Goal: Information Seeking & Learning: Find specific page/section

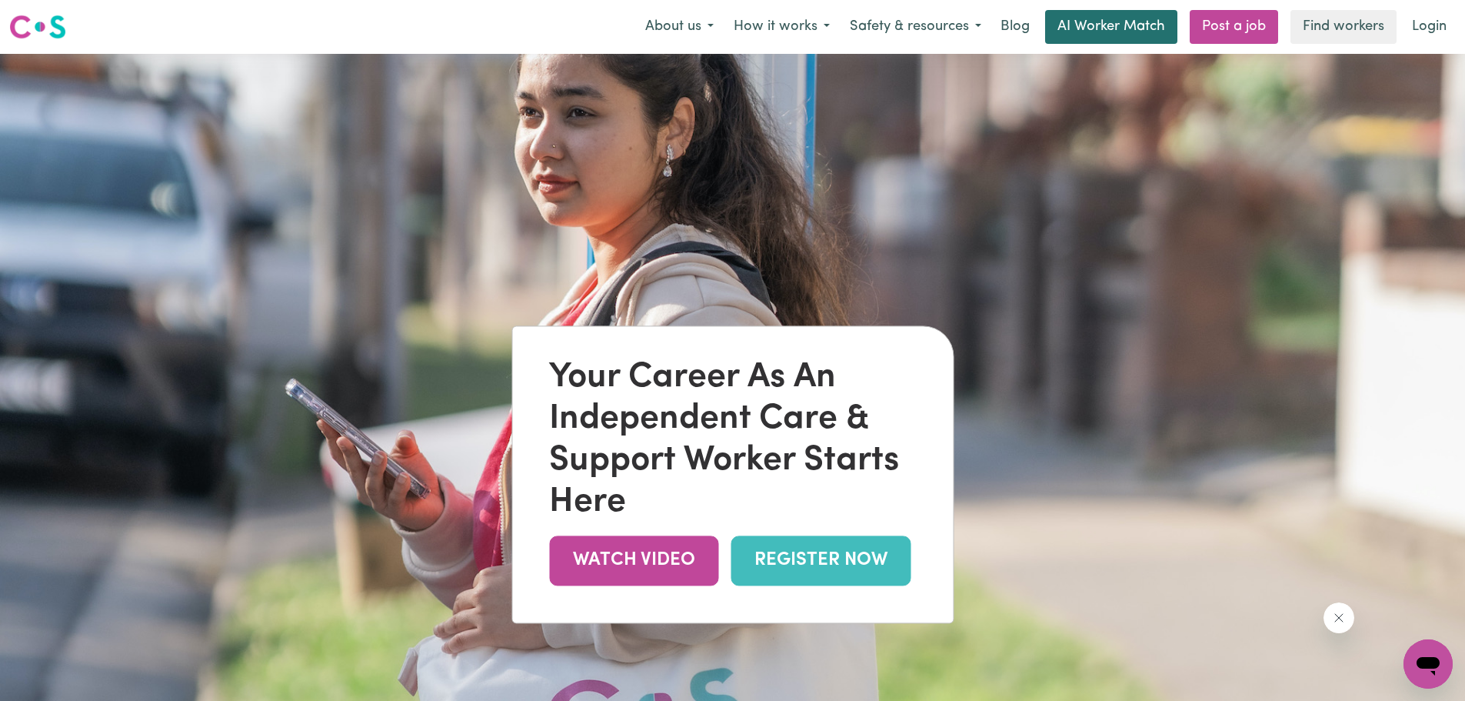
click at [1123, 36] on link "AI Worker Match" at bounding box center [1111, 27] width 132 height 34
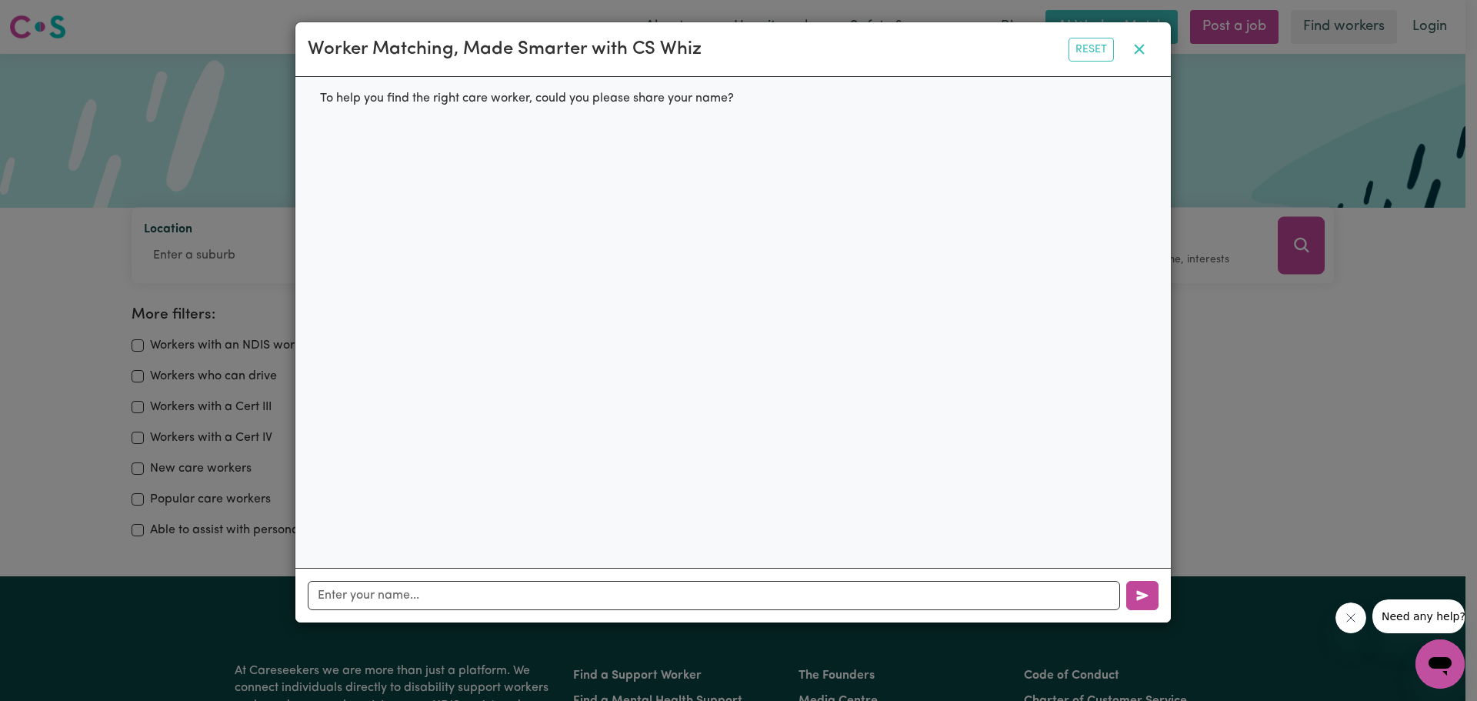
click at [1138, 56] on icon "button" at bounding box center [1139, 49] width 18 height 18
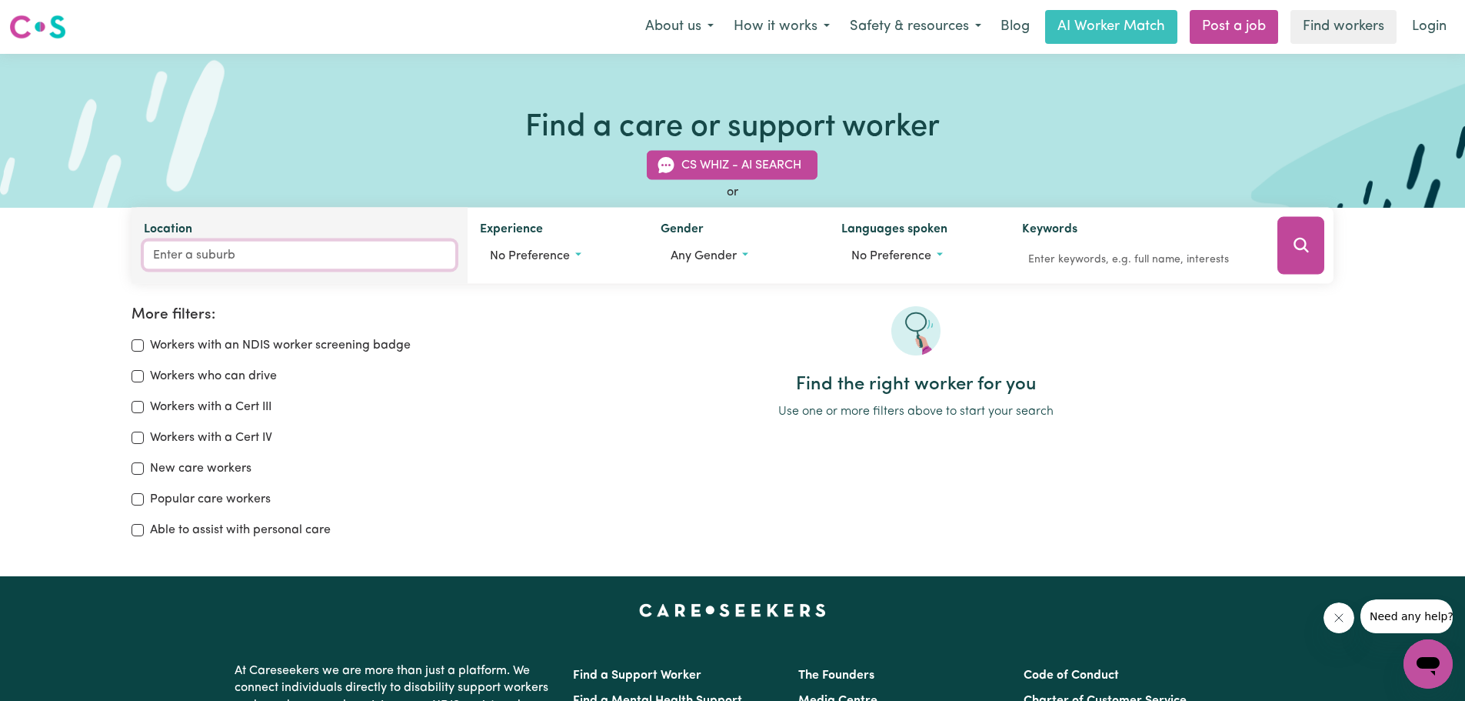
click at [317, 259] on input "Location" at bounding box center [300, 256] width 312 height 28
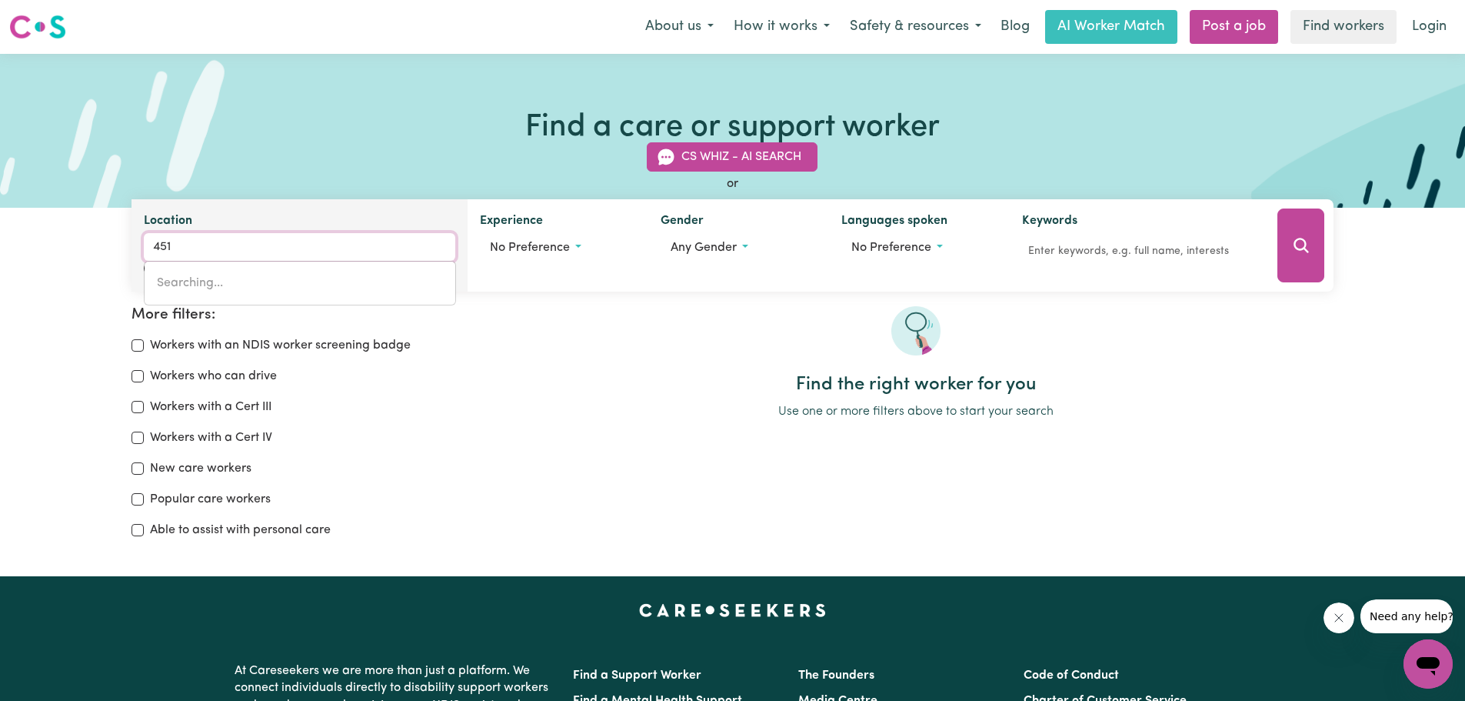
type input "4510"
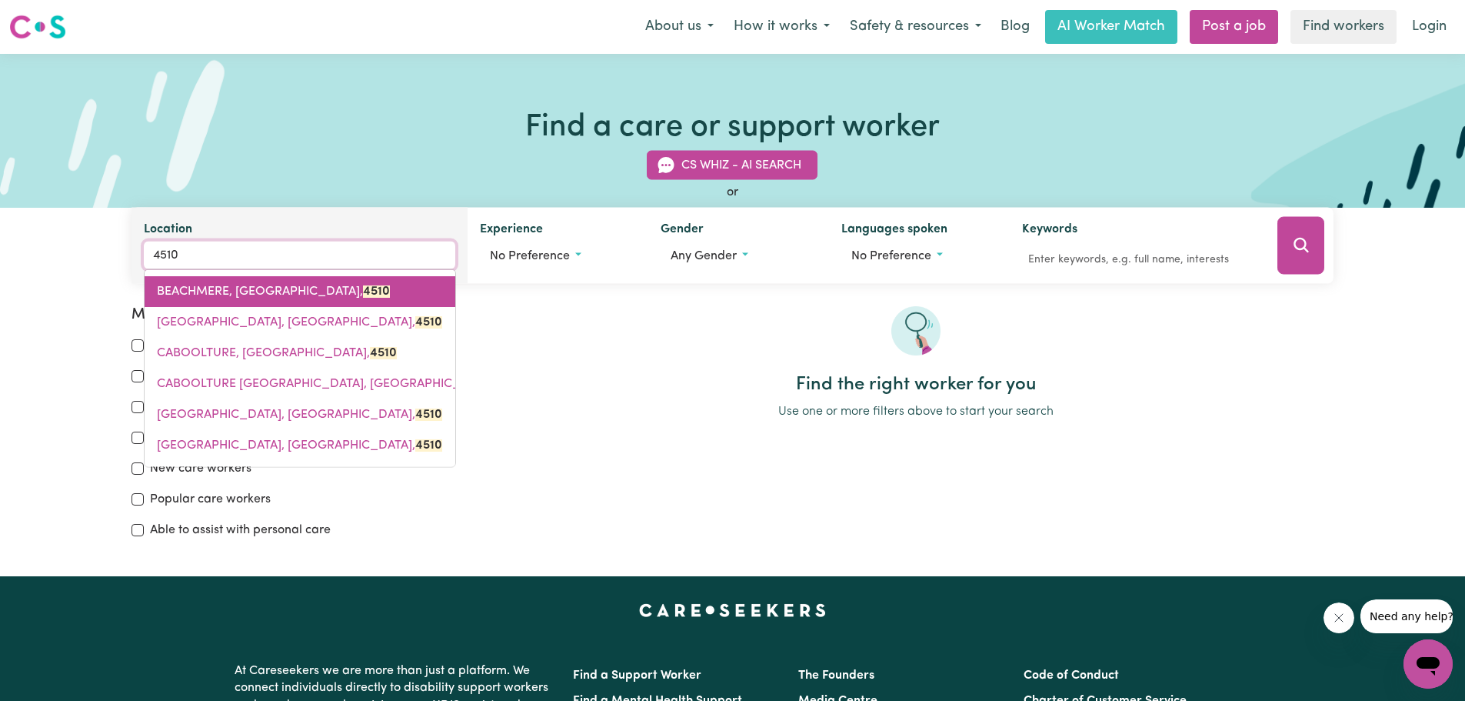
click at [281, 285] on span "BEACHMERE, [GEOGRAPHIC_DATA], 4510" at bounding box center [273, 291] width 233 height 12
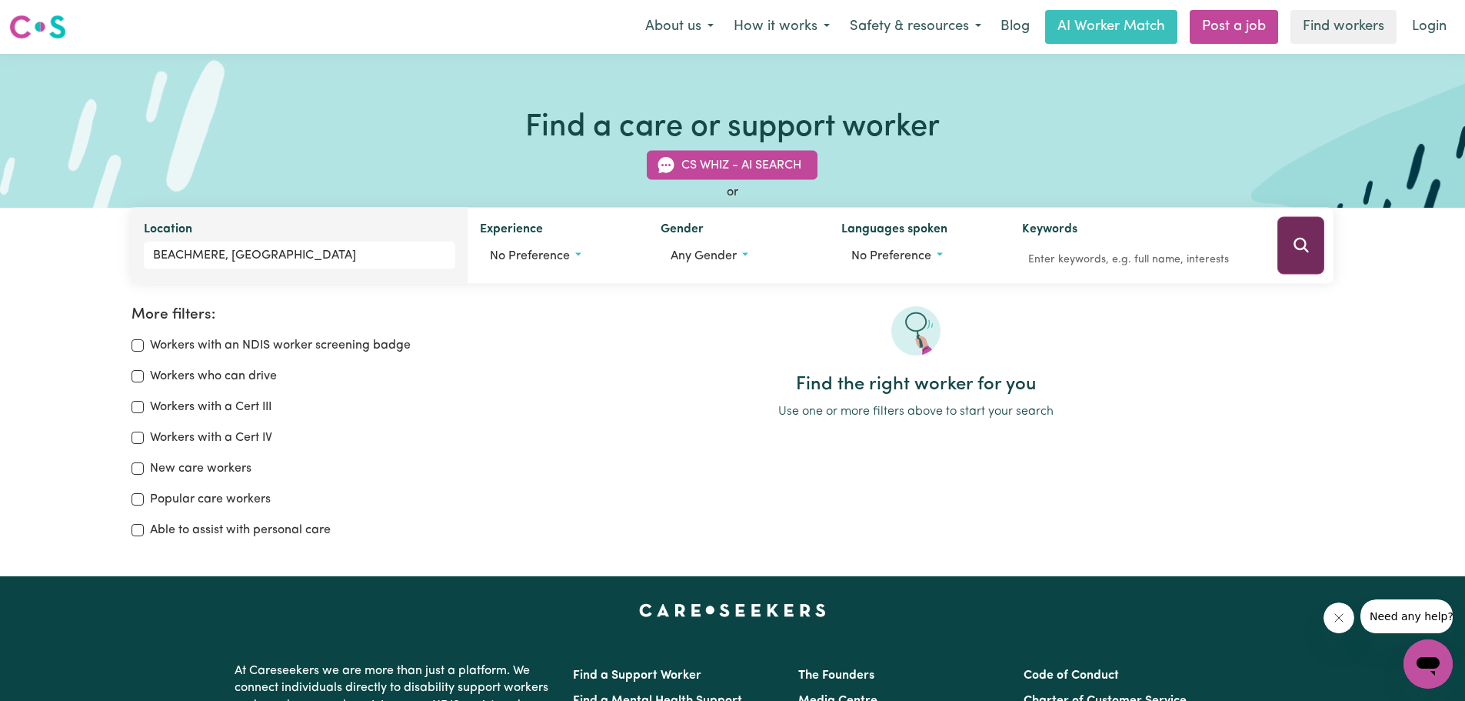
click at [1318, 260] on button "Search" at bounding box center [1301, 246] width 47 height 58
